Goal: Information Seeking & Learning: Learn about a topic

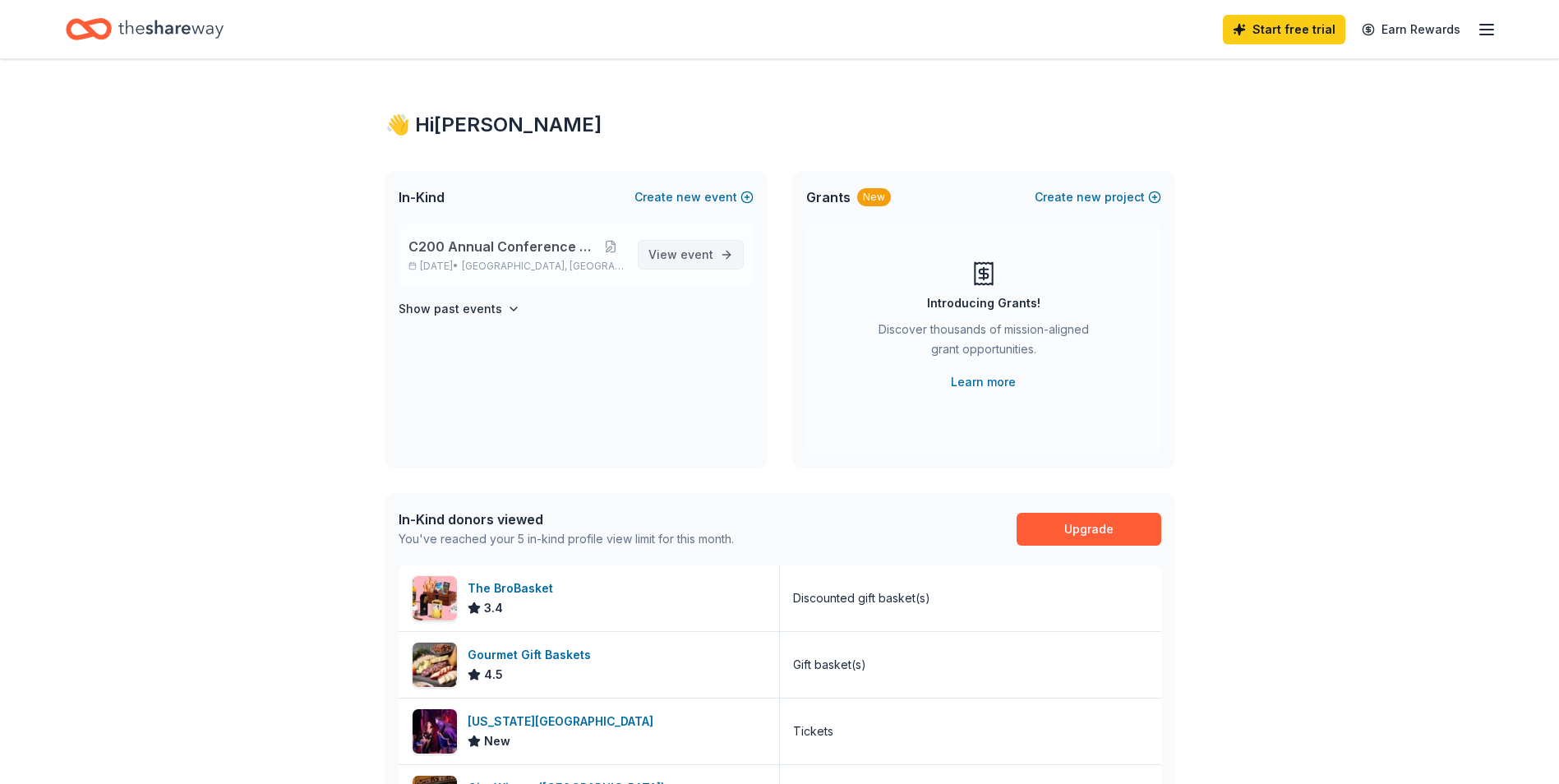
click at [661, 252] on span "View event" at bounding box center [681, 255] width 65 height 20
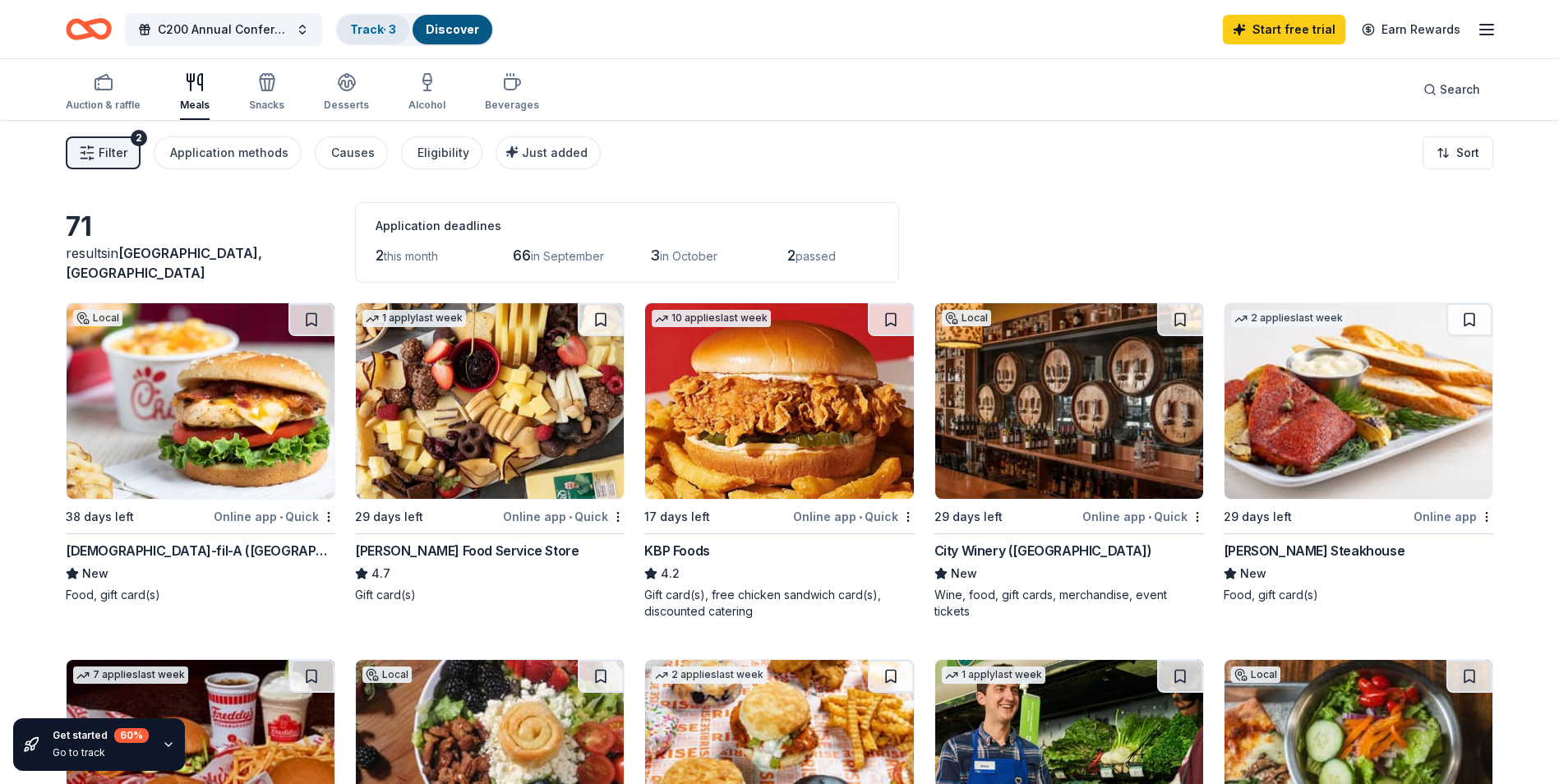
click at [381, 24] on link "Track · 3" at bounding box center [373, 28] width 46 height 14
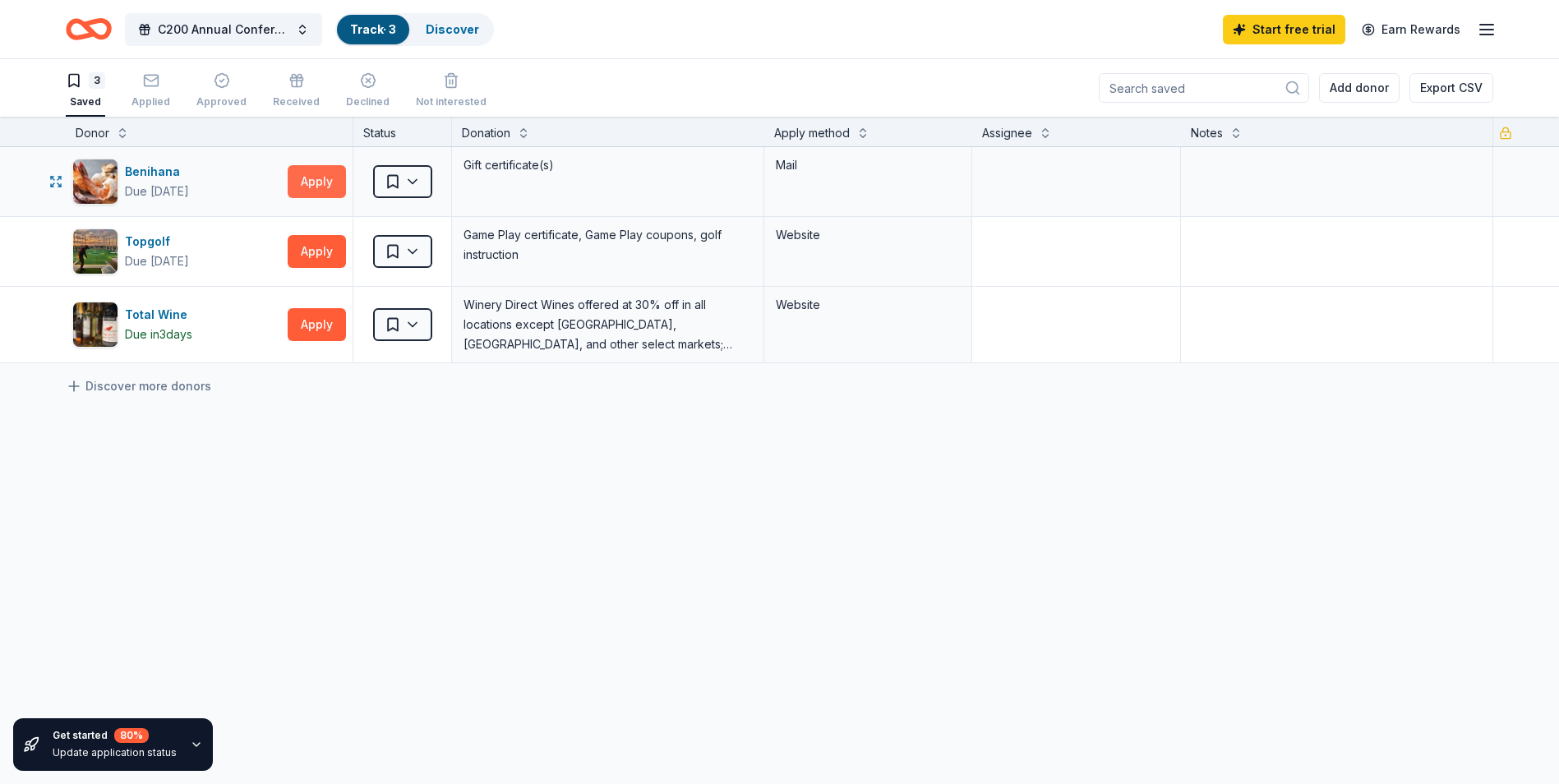
click at [325, 185] on button "Apply" at bounding box center [317, 182] width 59 height 33
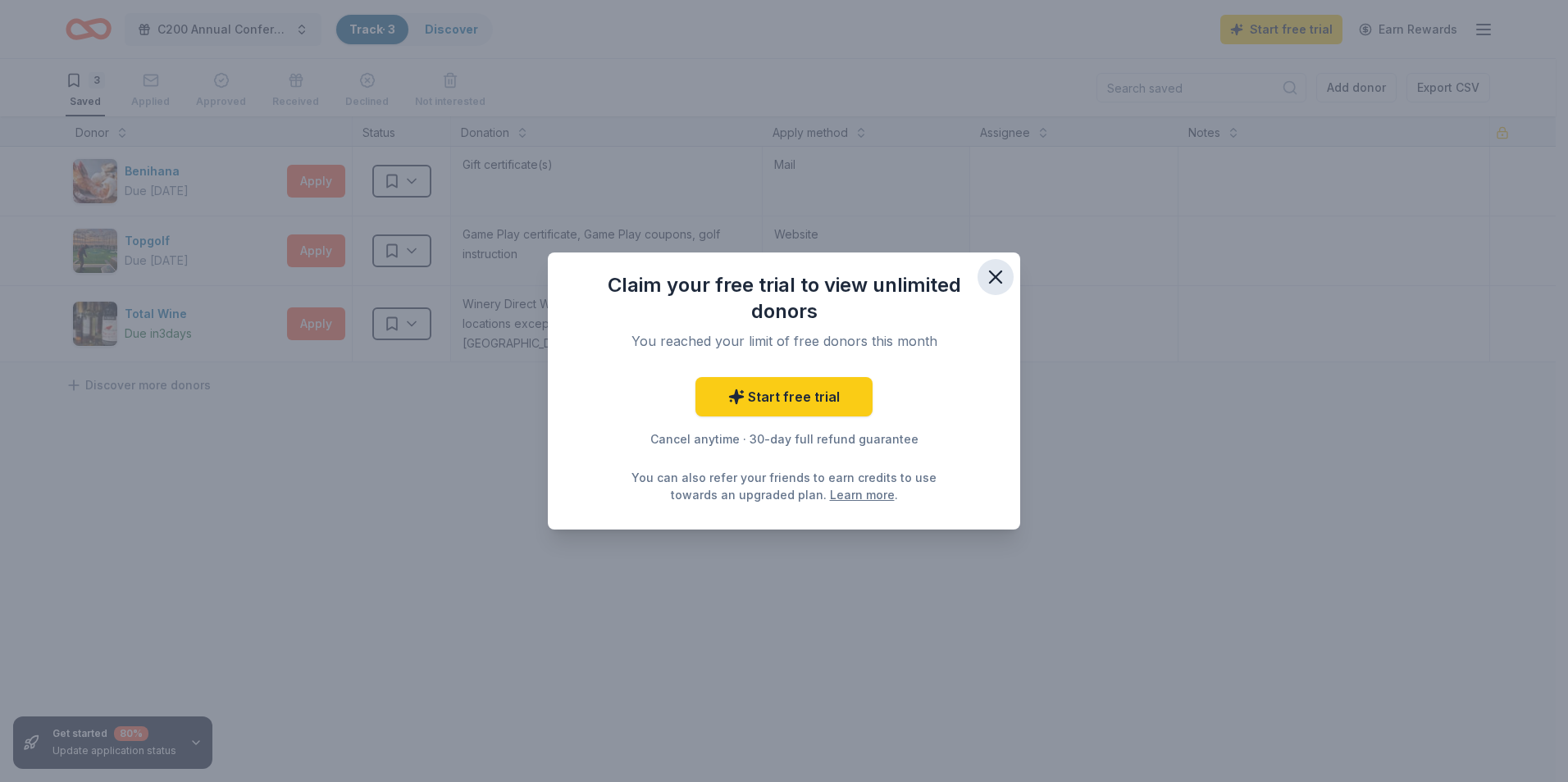
click at [988, 270] on icon "button" at bounding box center [995, 276] width 23 height 23
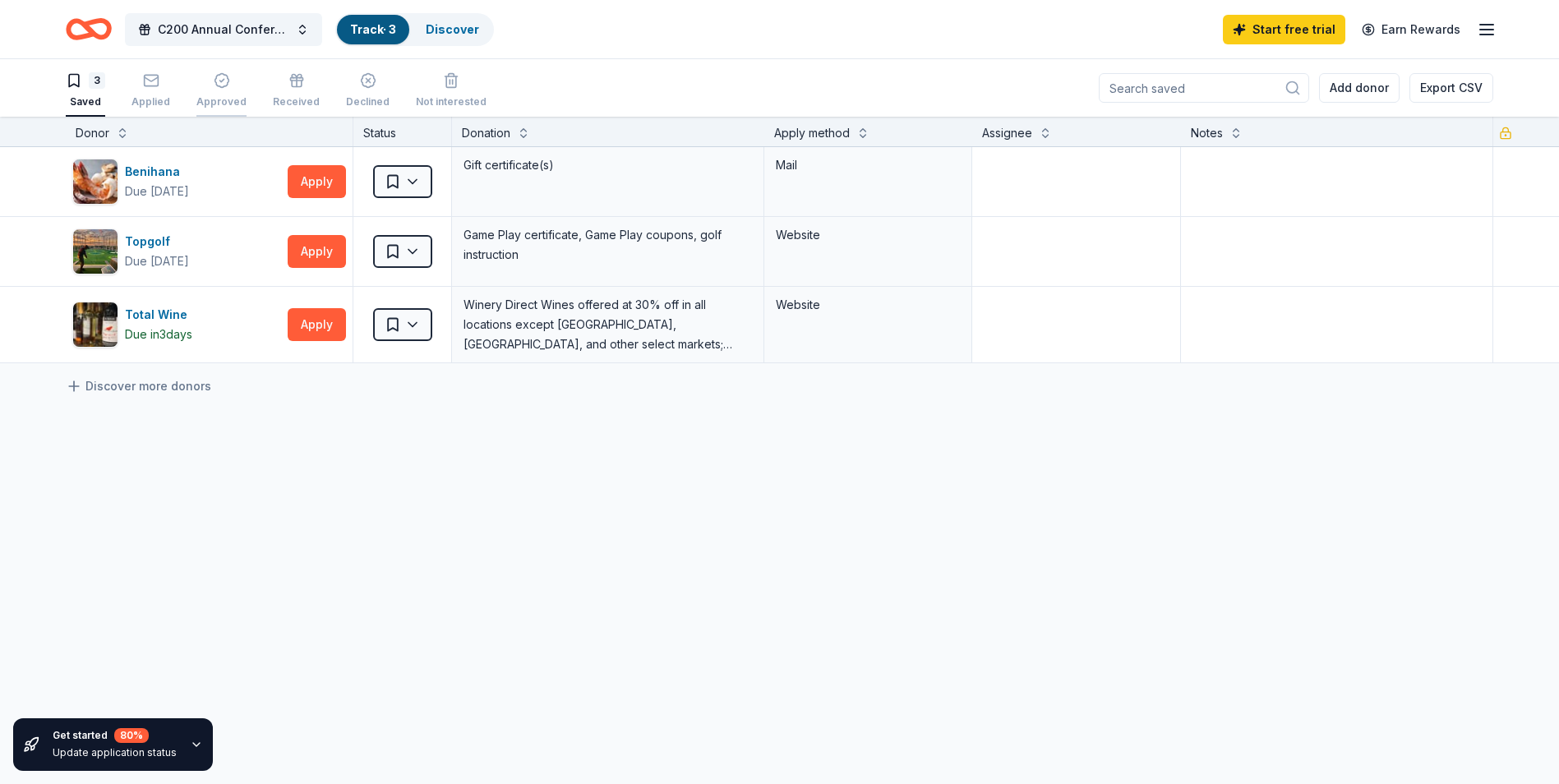
click at [213, 97] on div "Approved" at bounding box center [221, 102] width 50 height 13
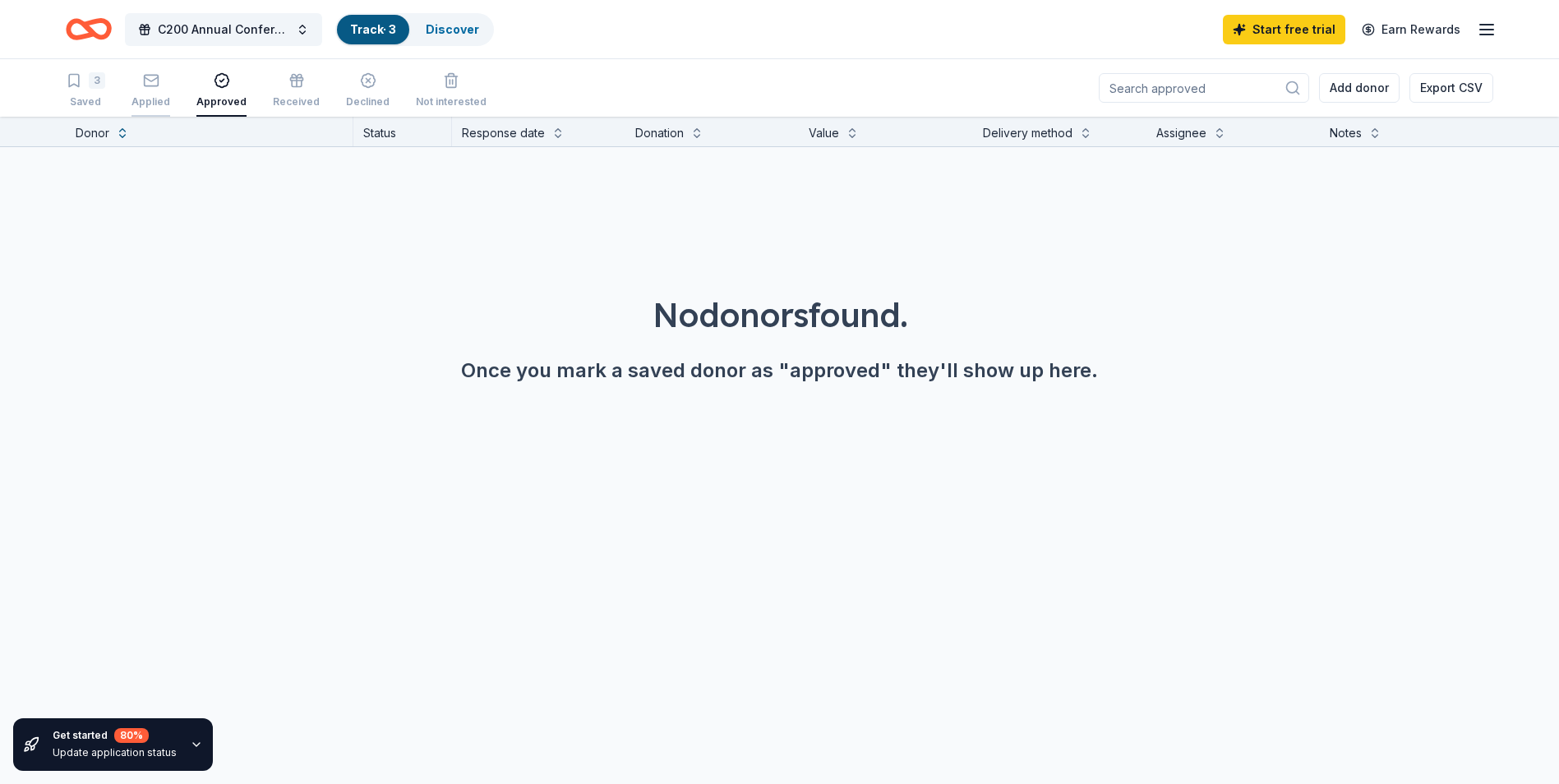
click at [152, 85] on rect "button" at bounding box center [150, 81] width 14 height 11
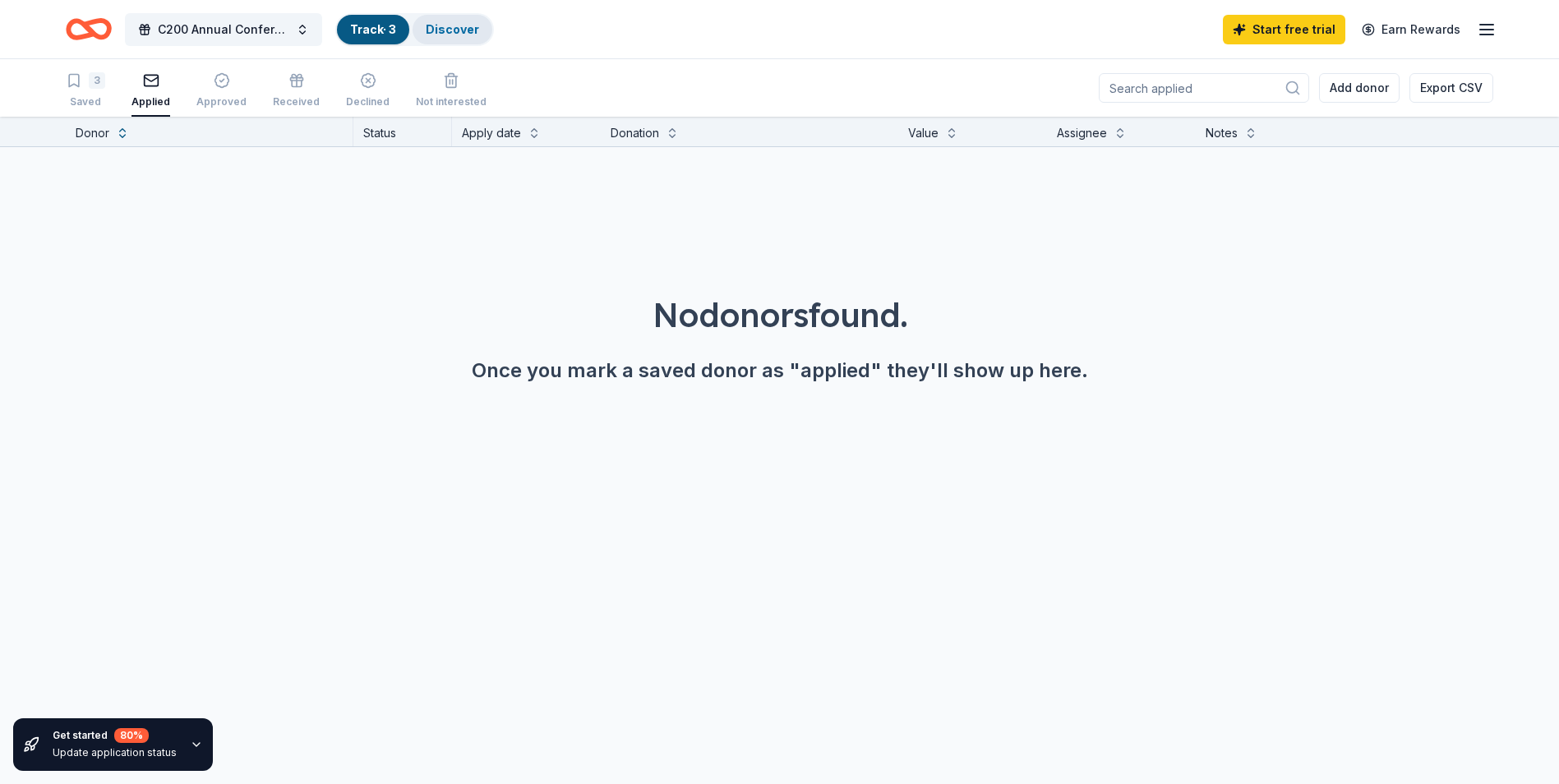
click at [465, 37] on div "Discover" at bounding box center [452, 29] width 80 height 29
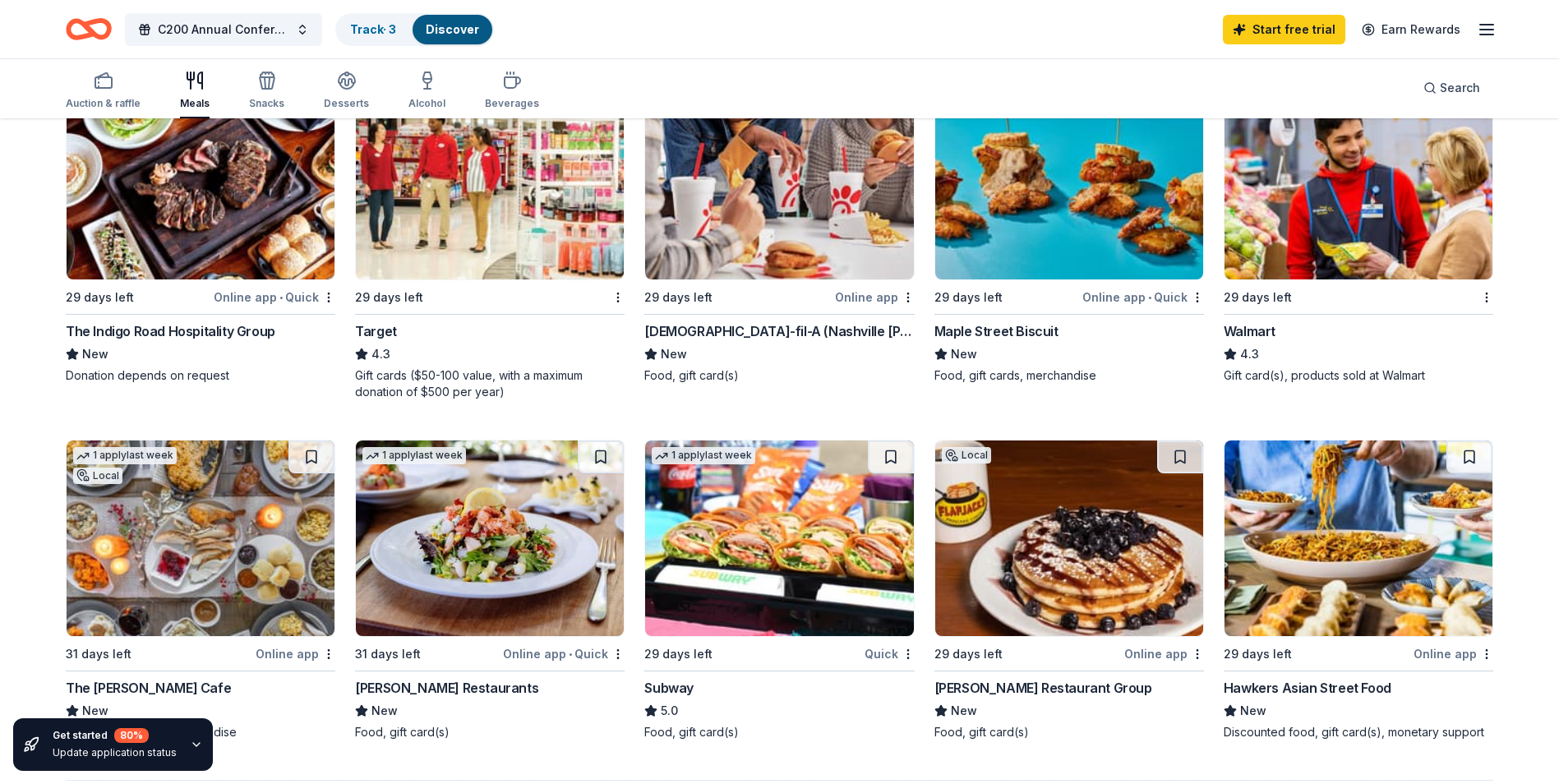
scroll to position [904, 0]
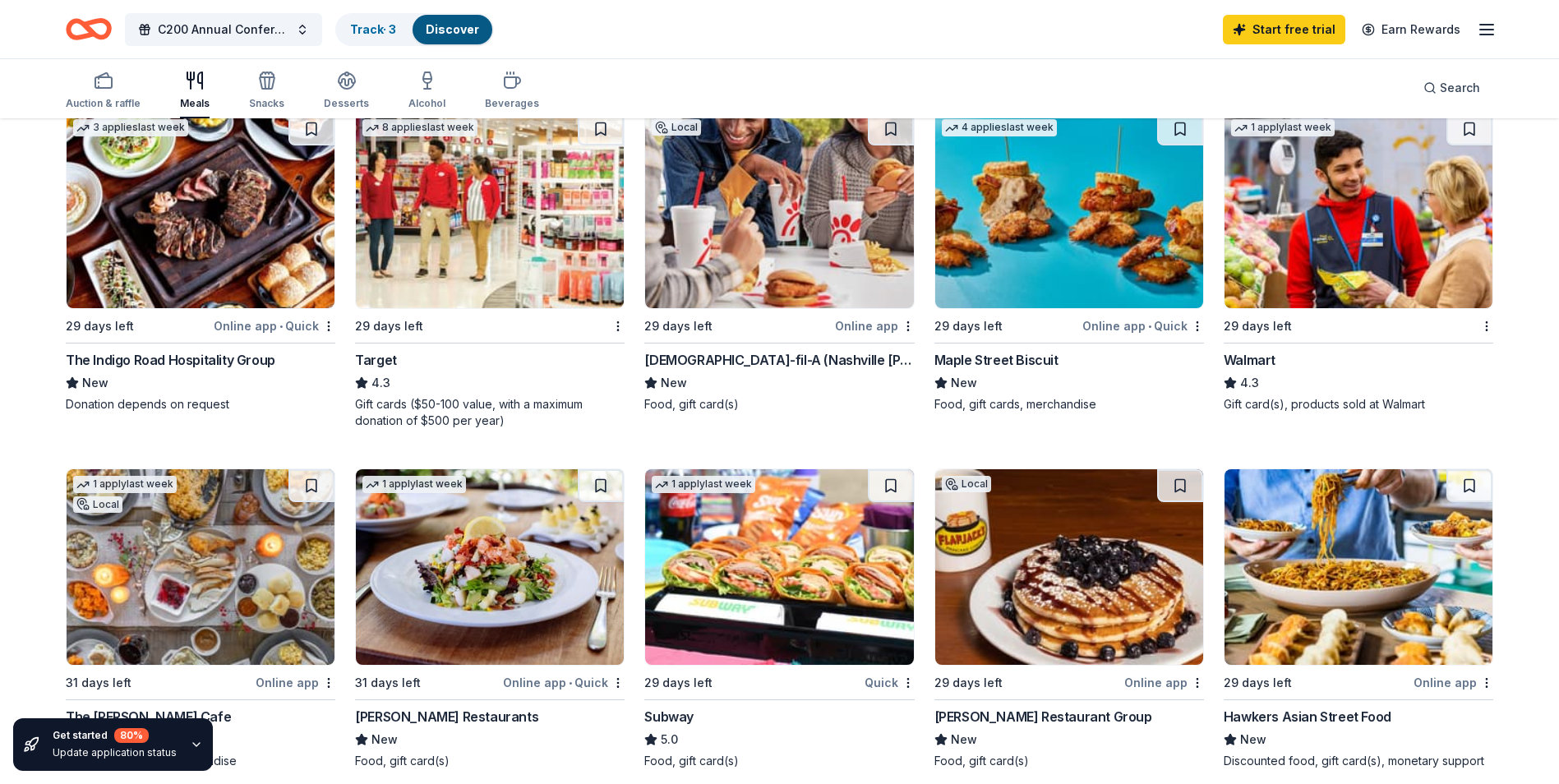
click at [172, 360] on div "The Indigo Road Hospitality Group" at bounding box center [170, 360] width 210 height 20
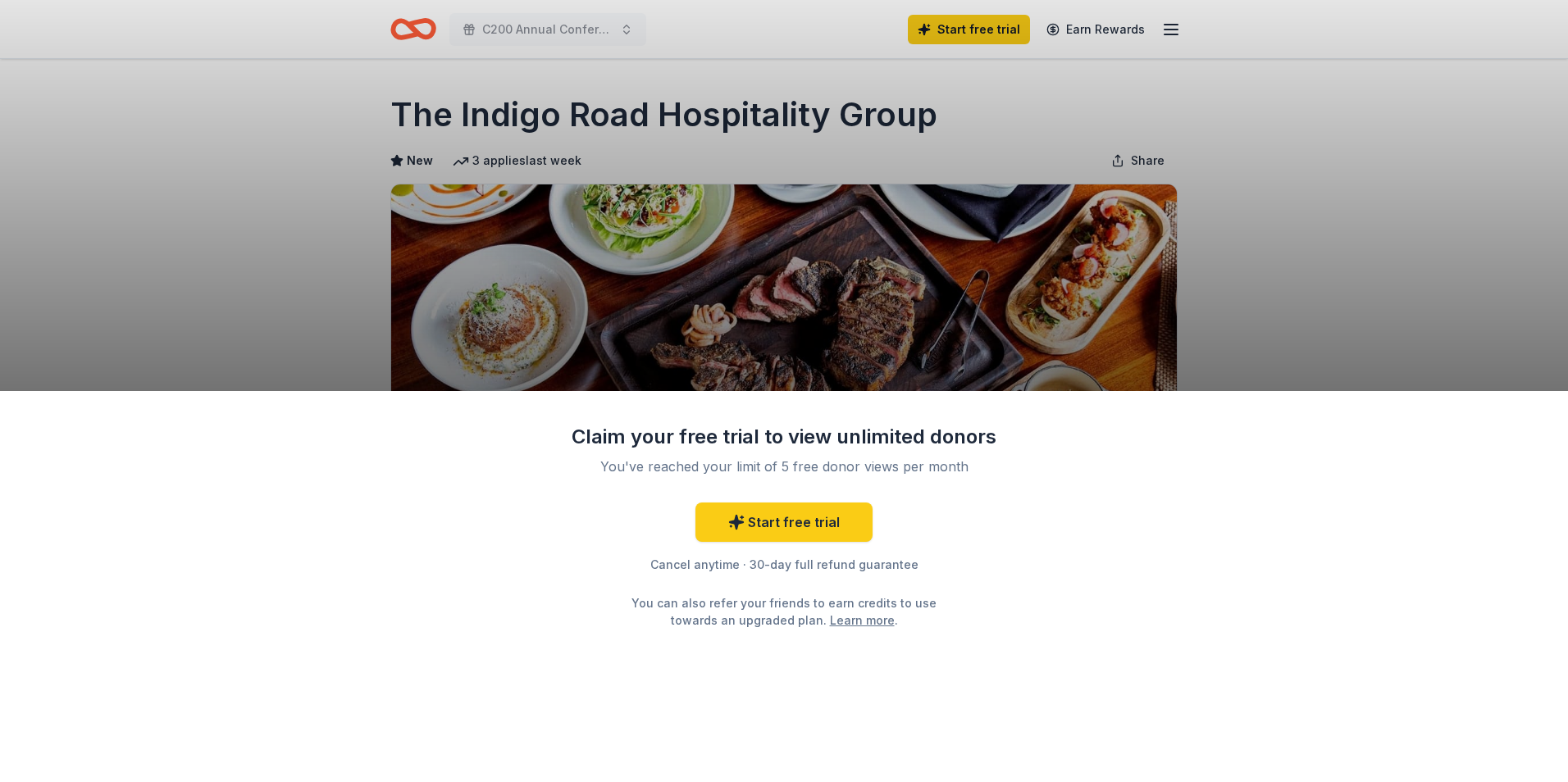
click at [648, 109] on div "Claim your free trial to view unlimited donors You've reached your limit of 5 f…" at bounding box center [784, 391] width 1568 height 782
